Goal: Contribute content: Contribute content

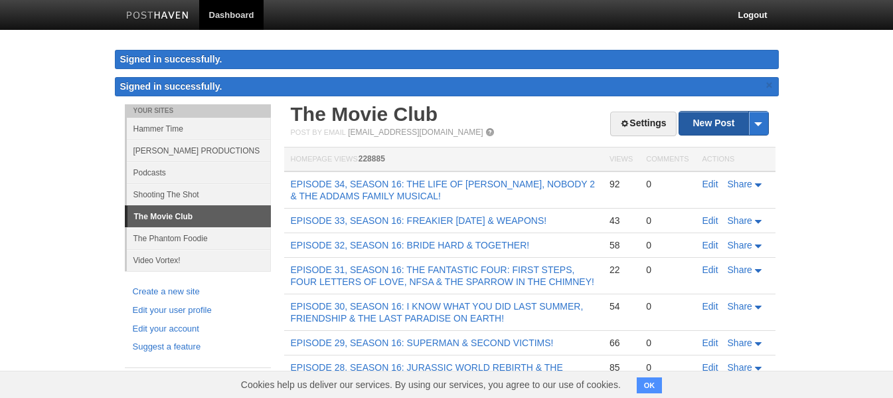
click at [720, 125] on link "New Post" at bounding box center [723, 123] width 88 height 23
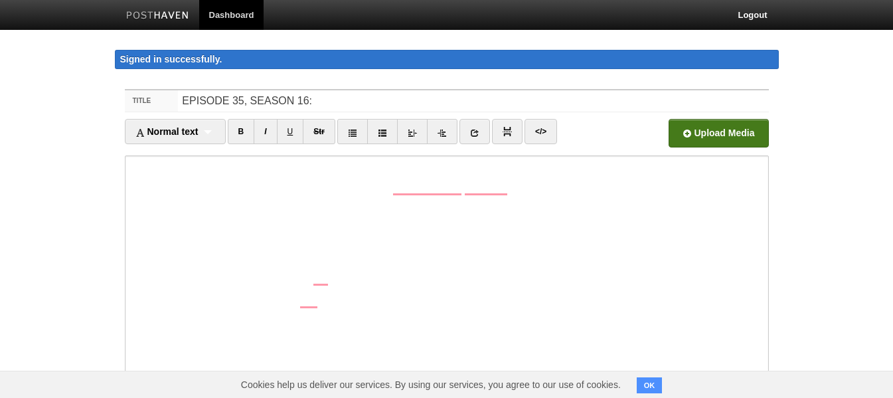
click at [681, 136] on input "file" at bounding box center [317, 137] width 1005 height 68
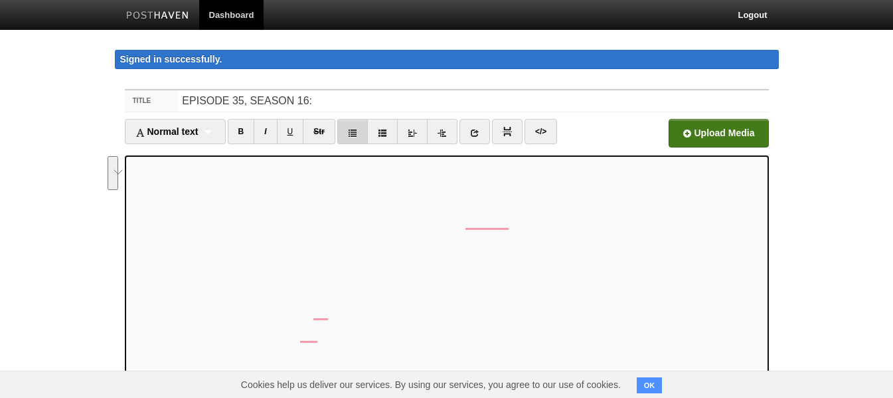
click at [349, 131] on link at bounding box center [352, 131] width 31 height 25
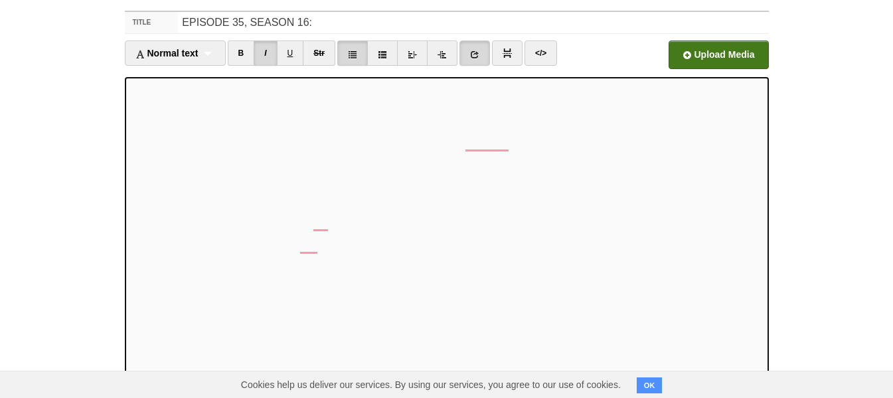
scroll to position [111, 0]
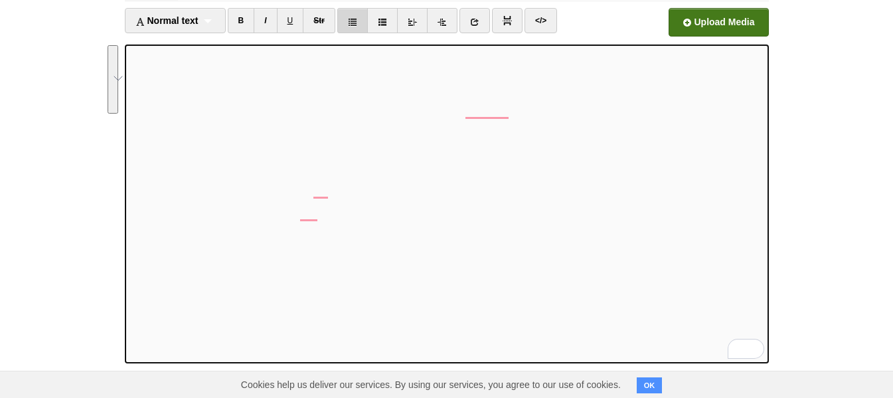
click at [356, 22] on icon at bounding box center [352, 21] width 9 height 9
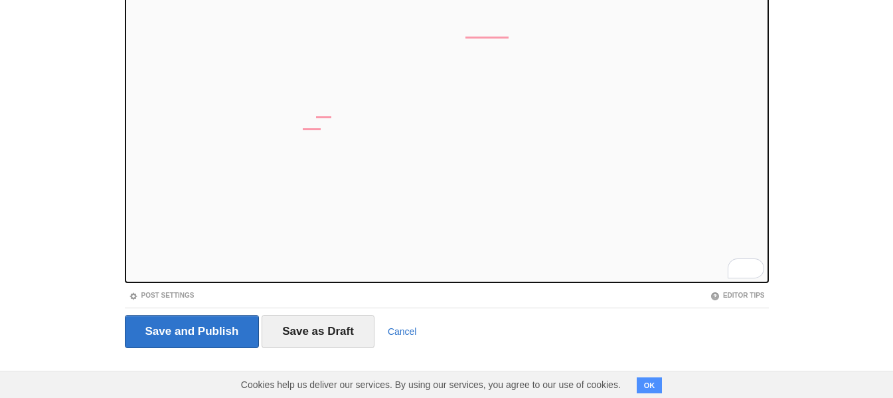
scroll to position [0, 0]
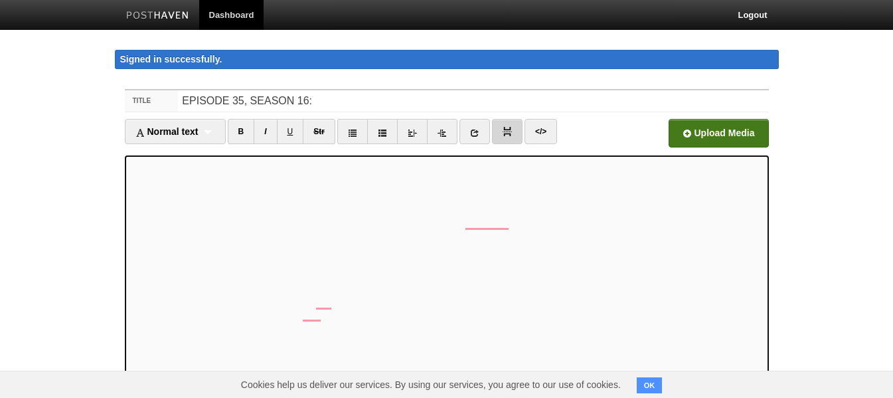
click at [512, 127] on img at bounding box center [506, 131] width 9 height 9
click at [384, 98] on input "EPISODE 35, SEASON 16:" at bounding box center [473, 100] width 590 height 21
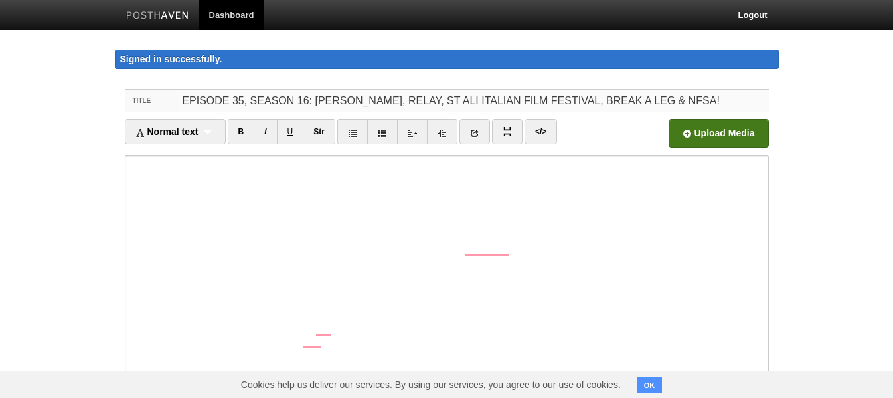
type input "EPISODE 35, SEASON 16: [PERSON_NAME], RELAY, ST ALI ITALIAN FILM FESTIVAL, BREA…"
